Goal: Check status: Check status

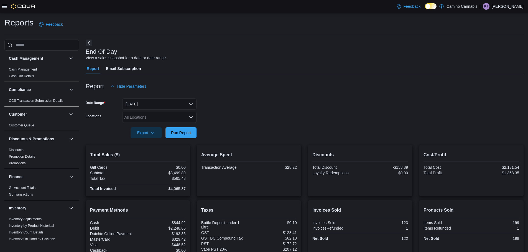
scroll to position [86, 0]
